Goal: Task Accomplishment & Management: Use online tool/utility

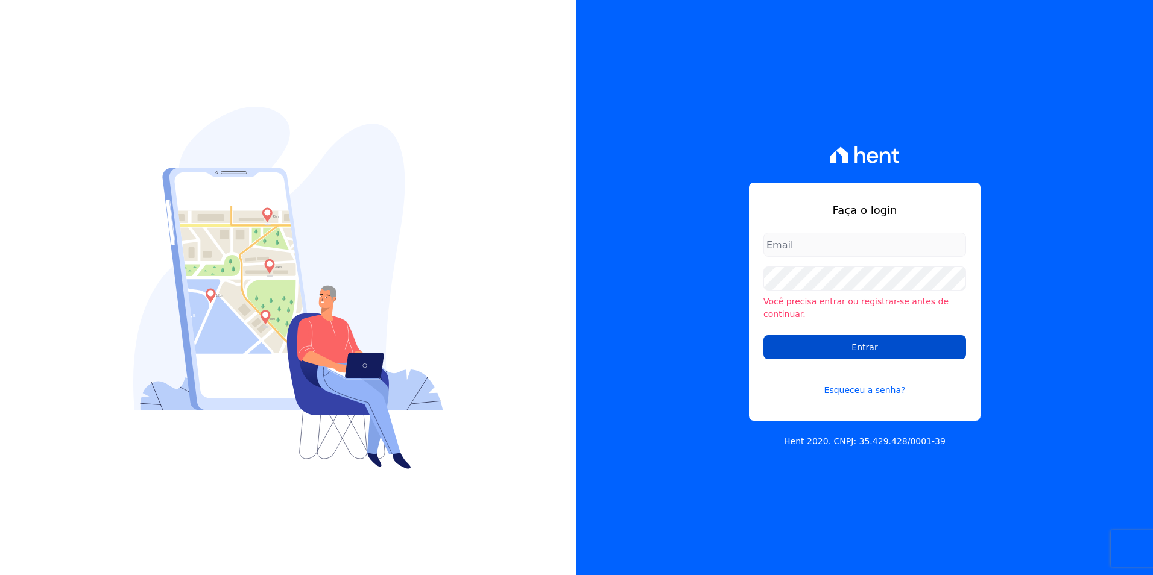
type input "michele.araujo@dc4.com.br"
click at [788, 335] on input "Entrar" at bounding box center [865, 347] width 203 height 24
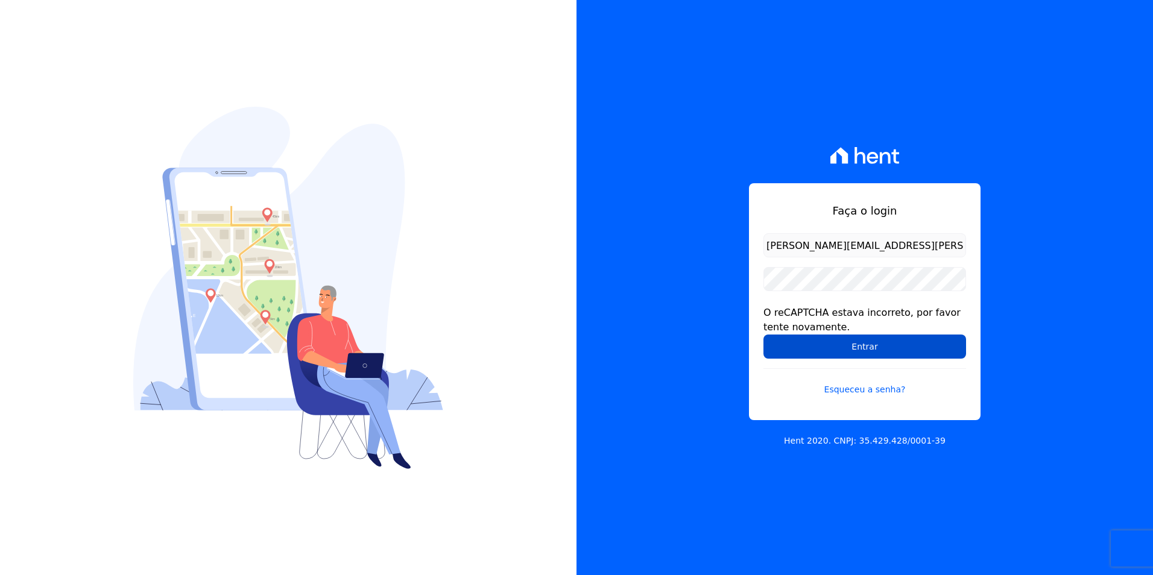
click at [802, 347] on input "Entrar" at bounding box center [865, 347] width 203 height 24
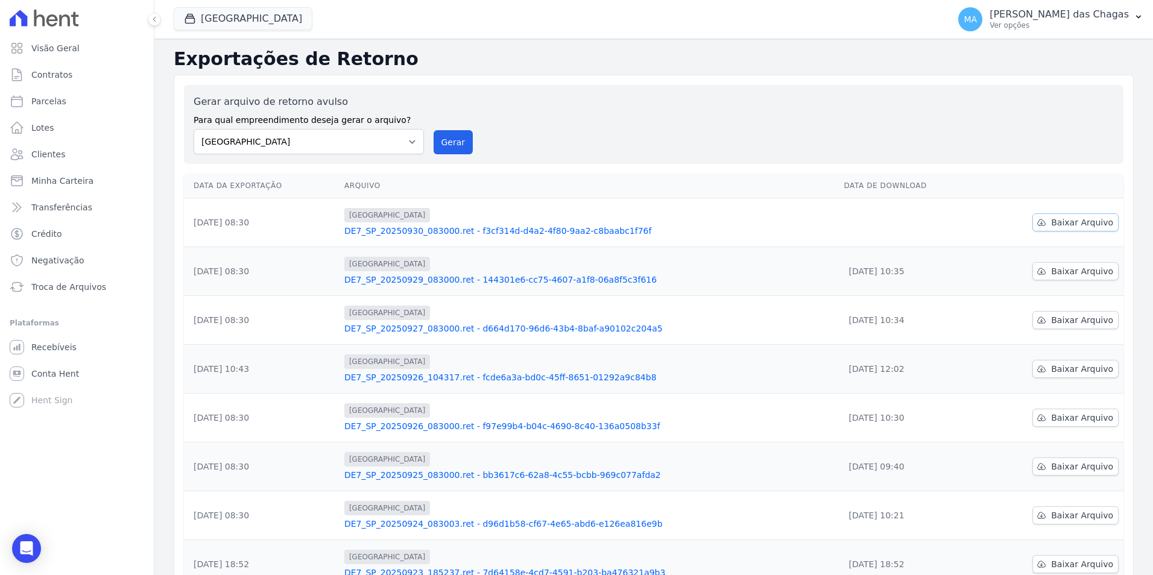
click at [1055, 217] on span "Baixar Arquivo" at bounding box center [1082, 223] width 62 height 12
